Goal: Book appointment/travel/reservation

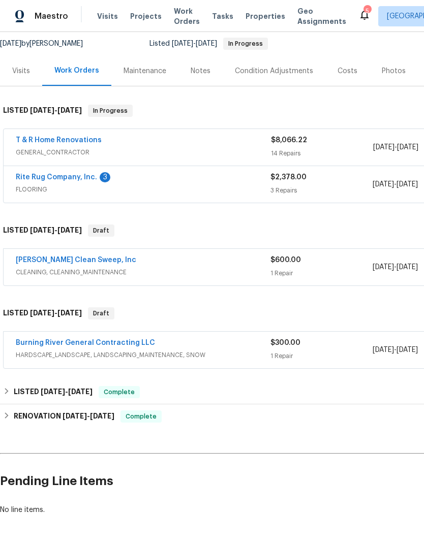
scroll to position [98, 0]
click at [79, 140] on link "T & R Home Renovations" at bounding box center [59, 140] width 86 height 7
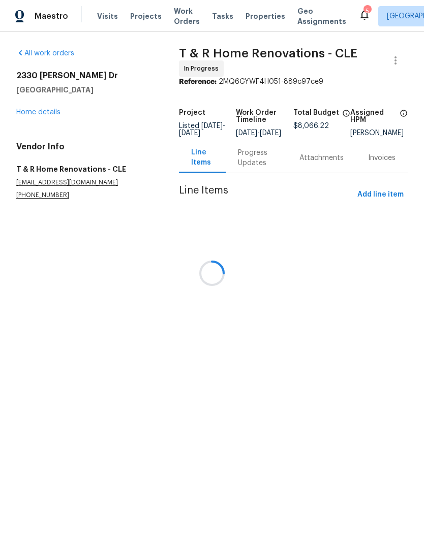
click at [48, 107] on div at bounding box center [212, 273] width 424 height 546
click at [376, 201] on div at bounding box center [212, 273] width 424 height 546
click at [41, 119] on div at bounding box center [212, 273] width 424 height 546
click at [30, 113] on div at bounding box center [212, 273] width 424 height 546
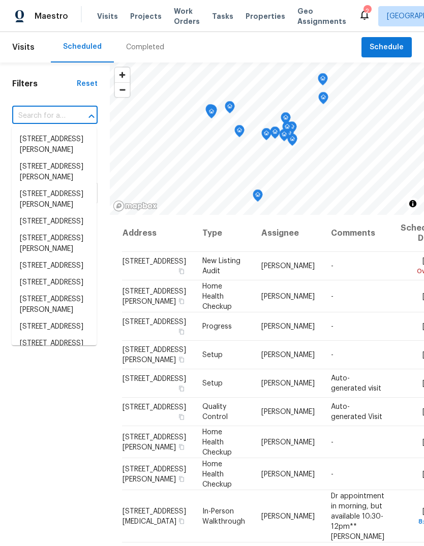
click at [25, 118] on input "text" at bounding box center [40, 116] width 57 height 16
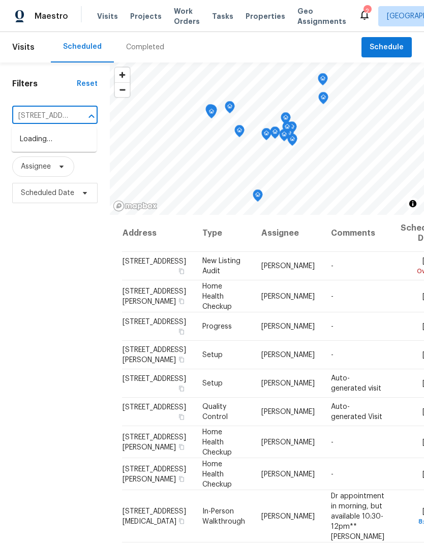
type input "[STREET_ADDRESS][PERSON_NAME]"
click at [30, 148] on li "[STREET_ADDRESS][PERSON_NAME]" at bounding box center [54, 144] width 85 height 27
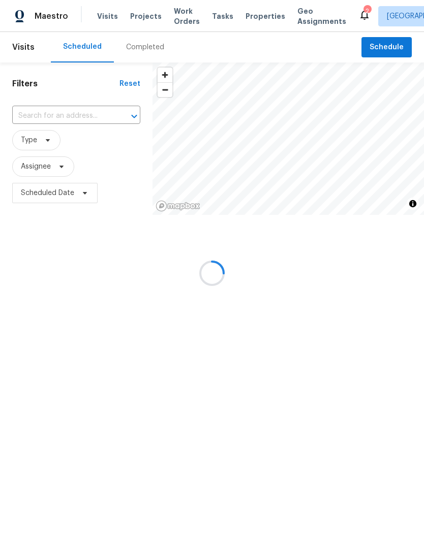
type input "[STREET_ADDRESS][PERSON_NAME]"
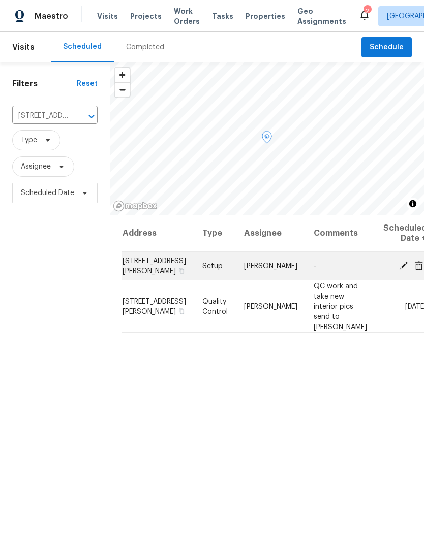
click at [399, 267] on icon at bounding box center [403, 265] width 9 height 9
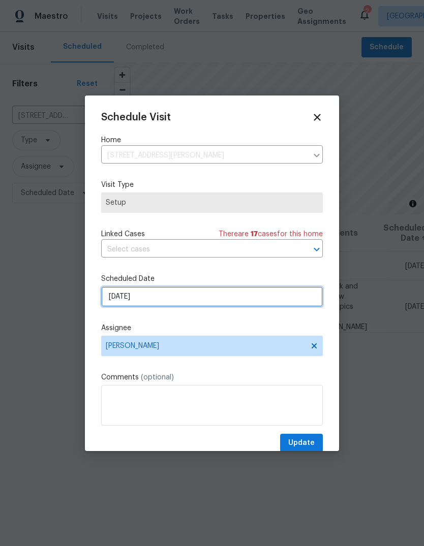
click at [119, 299] on input "[DATE]" at bounding box center [212, 297] width 222 height 20
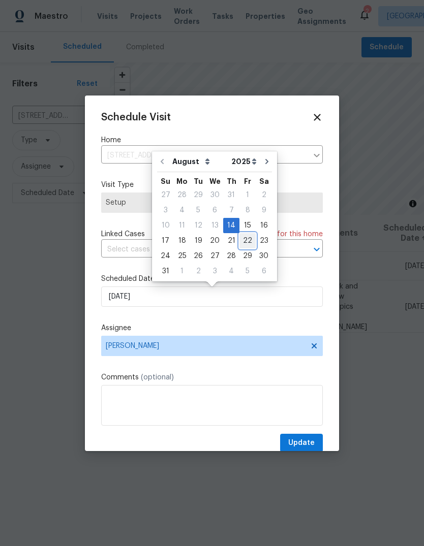
click at [243, 241] on div "22" at bounding box center [247, 241] width 16 height 14
type input "[DATE]"
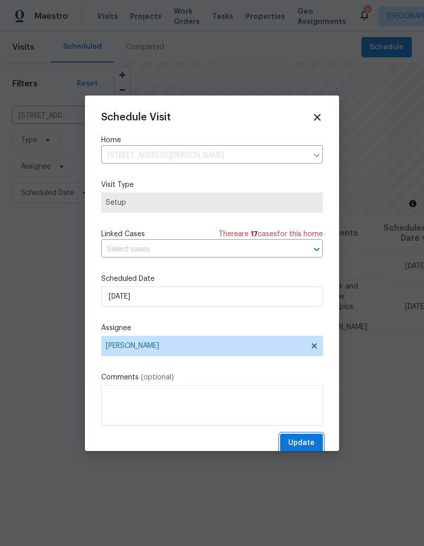
click at [307, 449] on span "Update" at bounding box center [301, 443] width 26 height 13
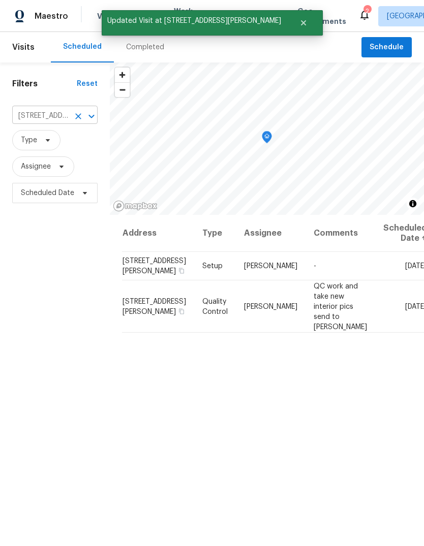
click at [79, 117] on icon "Clear" at bounding box center [78, 116] width 6 height 6
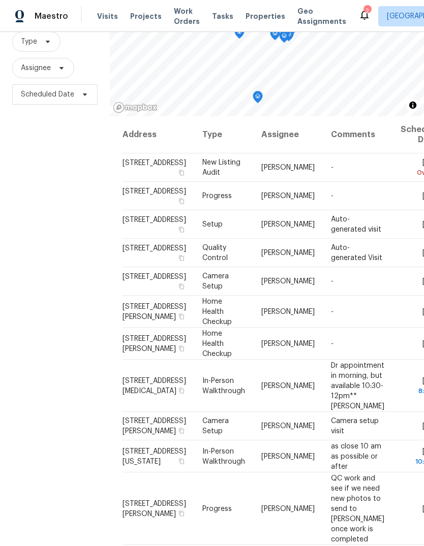
scroll to position [98, 0]
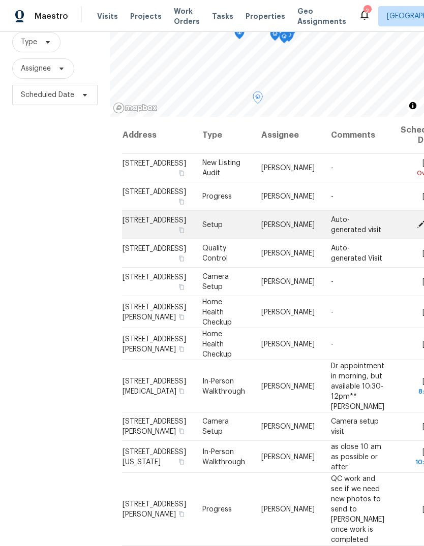
click at [416, 229] on icon at bounding box center [420, 224] width 9 height 9
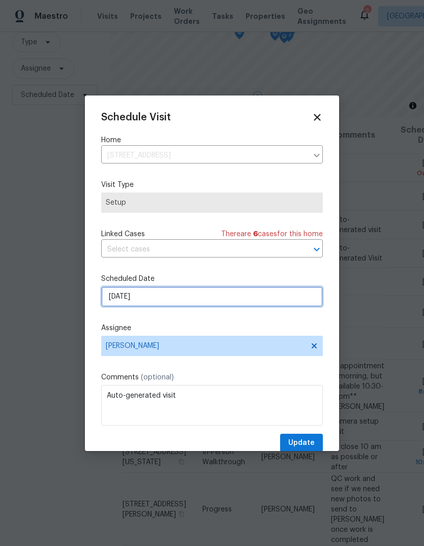
click at [112, 293] on input "[DATE]" at bounding box center [212, 297] width 222 height 20
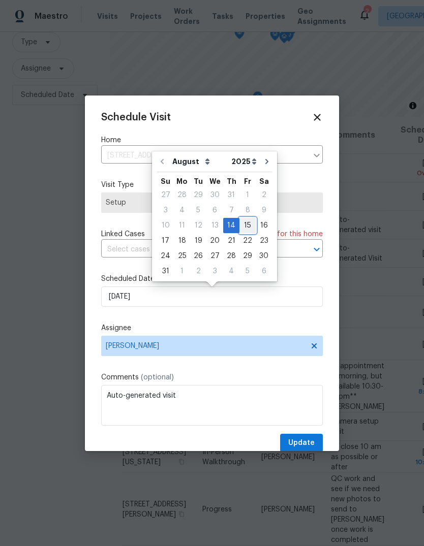
click at [247, 227] on div "15" at bounding box center [247, 226] width 16 height 14
type input "[DATE]"
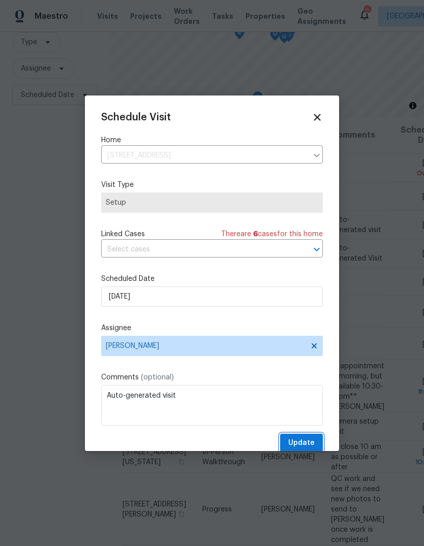
click at [320, 450] on button "Update" at bounding box center [301, 443] width 43 height 19
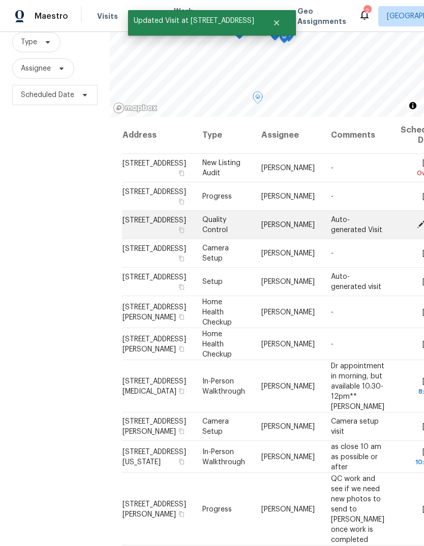
click at [416, 229] on icon at bounding box center [420, 224] width 9 height 9
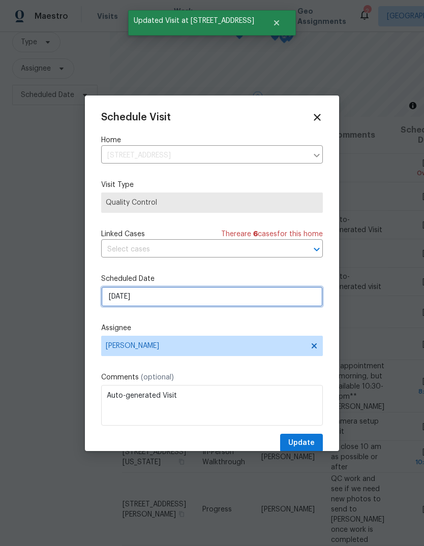
click at [110, 299] on input "[DATE]" at bounding box center [212, 297] width 222 height 20
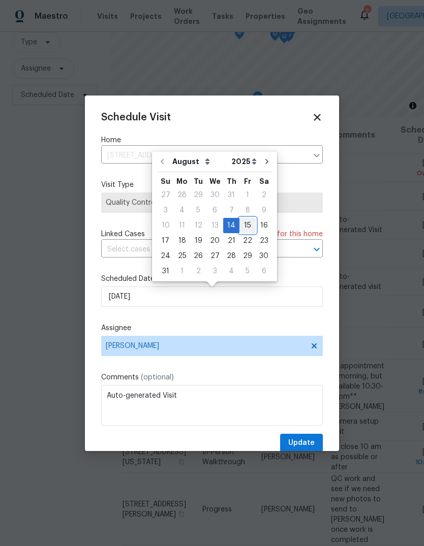
click at [240, 228] on div "15" at bounding box center [247, 226] width 16 height 14
type input "[DATE]"
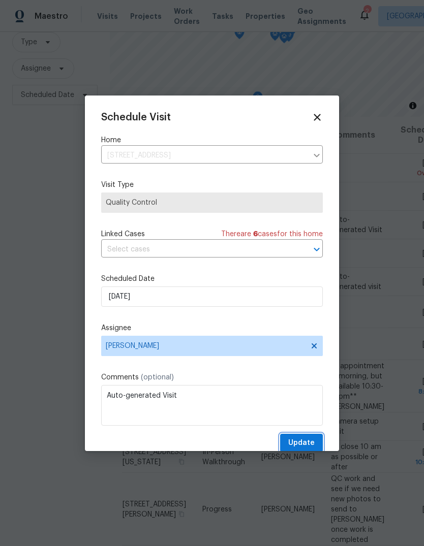
click at [303, 443] on span "Update" at bounding box center [301, 443] width 26 height 13
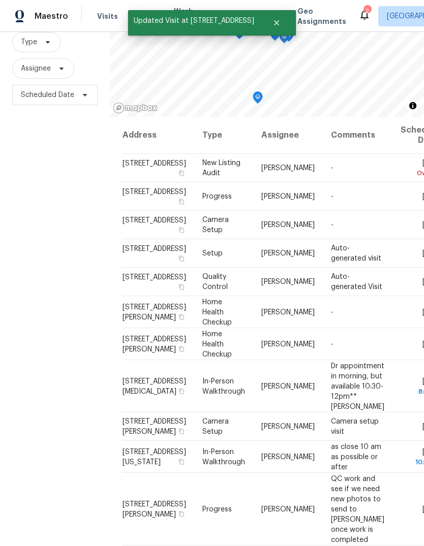
scroll to position [38, 0]
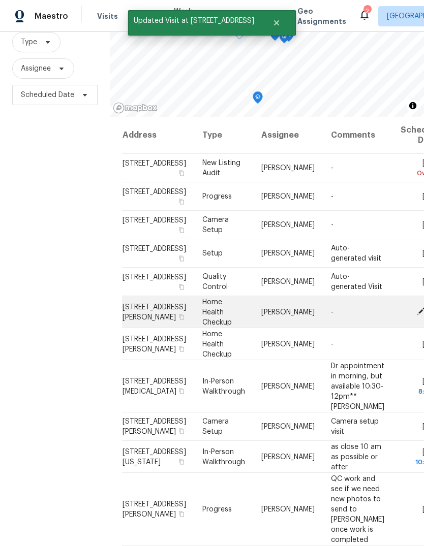
click at [345, 328] on td "-" at bounding box center [358, 312] width 70 height 32
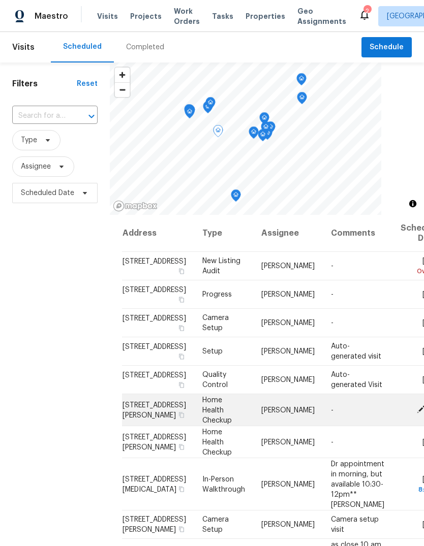
click at [416, 414] on icon at bounding box center [420, 409] width 9 height 9
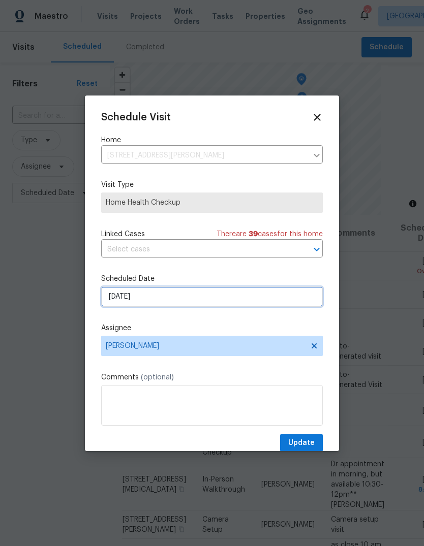
click at [114, 301] on input "[DATE]" at bounding box center [212, 297] width 222 height 20
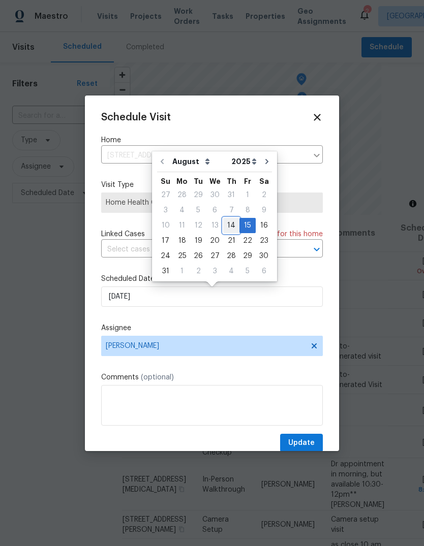
click at [226, 220] on div "14" at bounding box center [231, 226] width 16 height 14
type input "[DATE]"
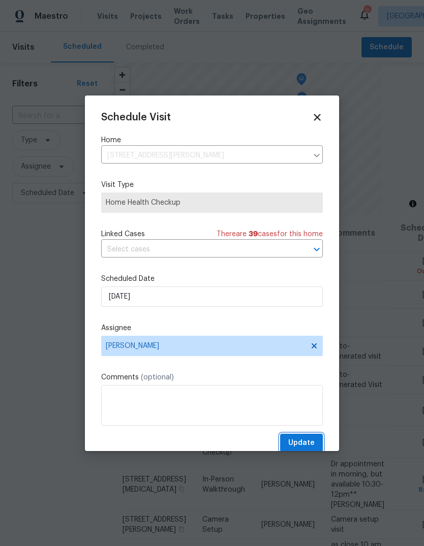
click at [309, 445] on span "Update" at bounding box center [301, 443] width 26 height 13
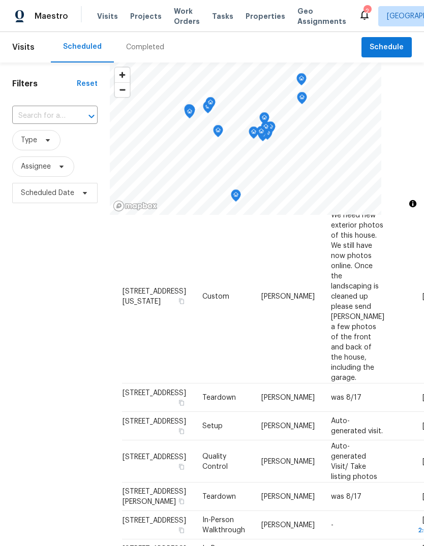
scroll to position [602, 0]
